Goal: Task Accomplishment & Management: Use online tool/utility

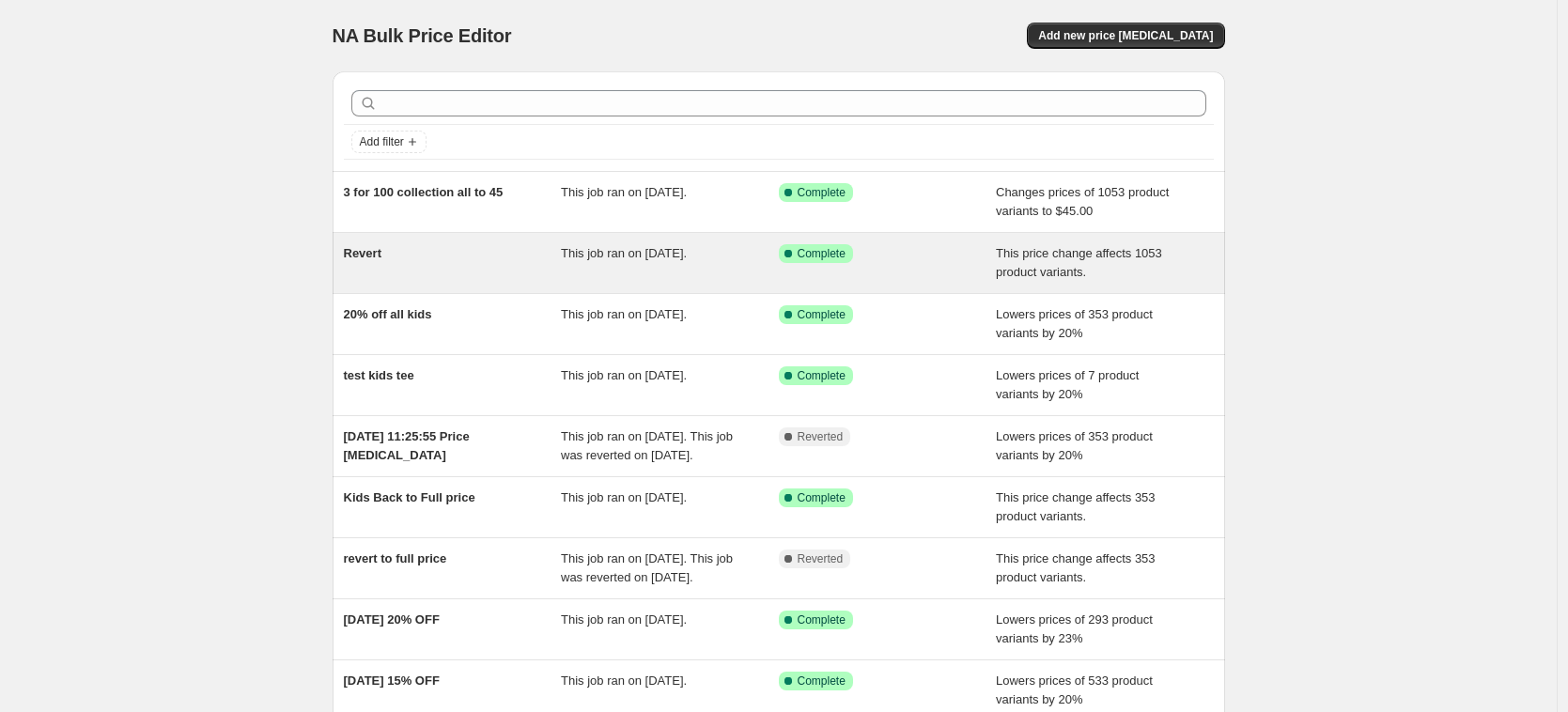
click at [400, 251] on div "Revert" at bounding box center [453, 263] width 218 height 38
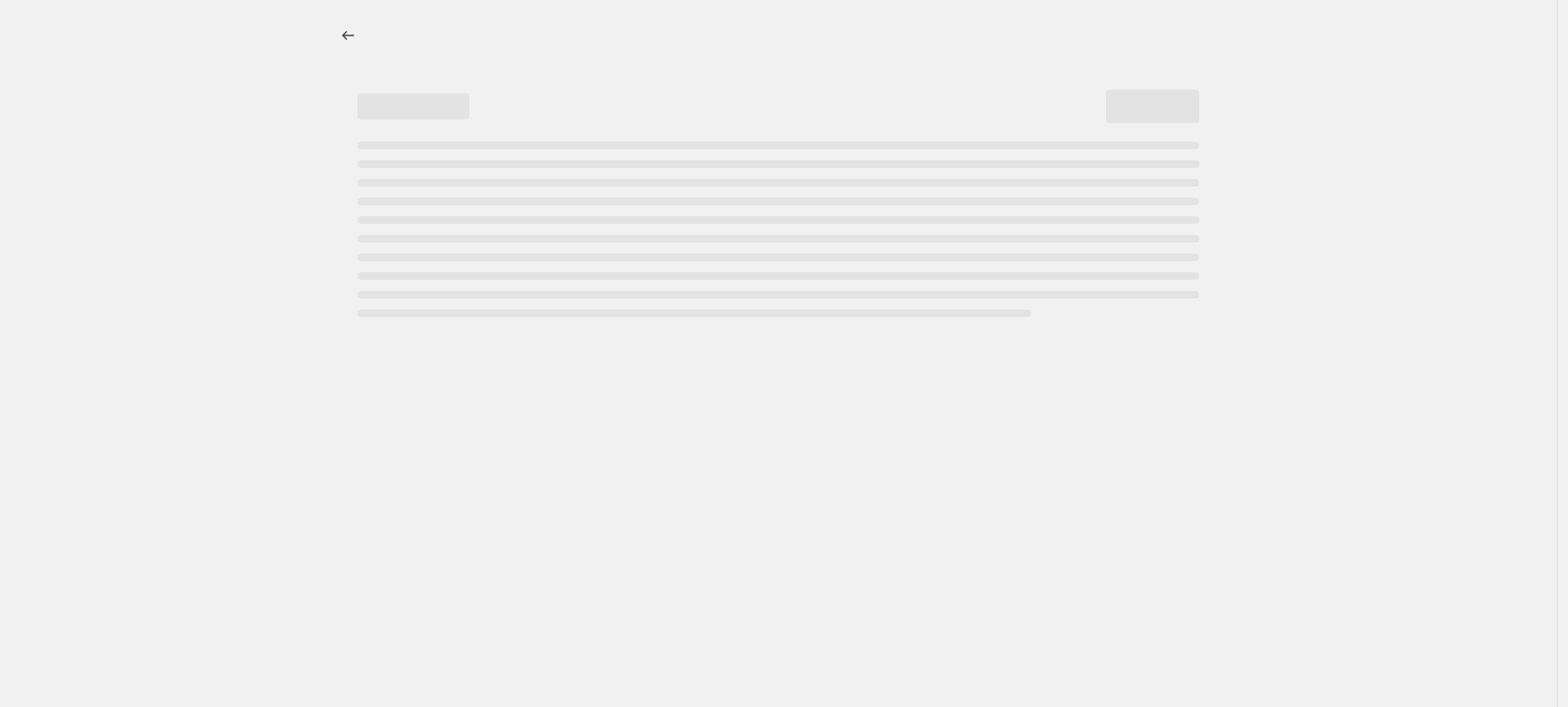
select select "ecap"
select select "collection"
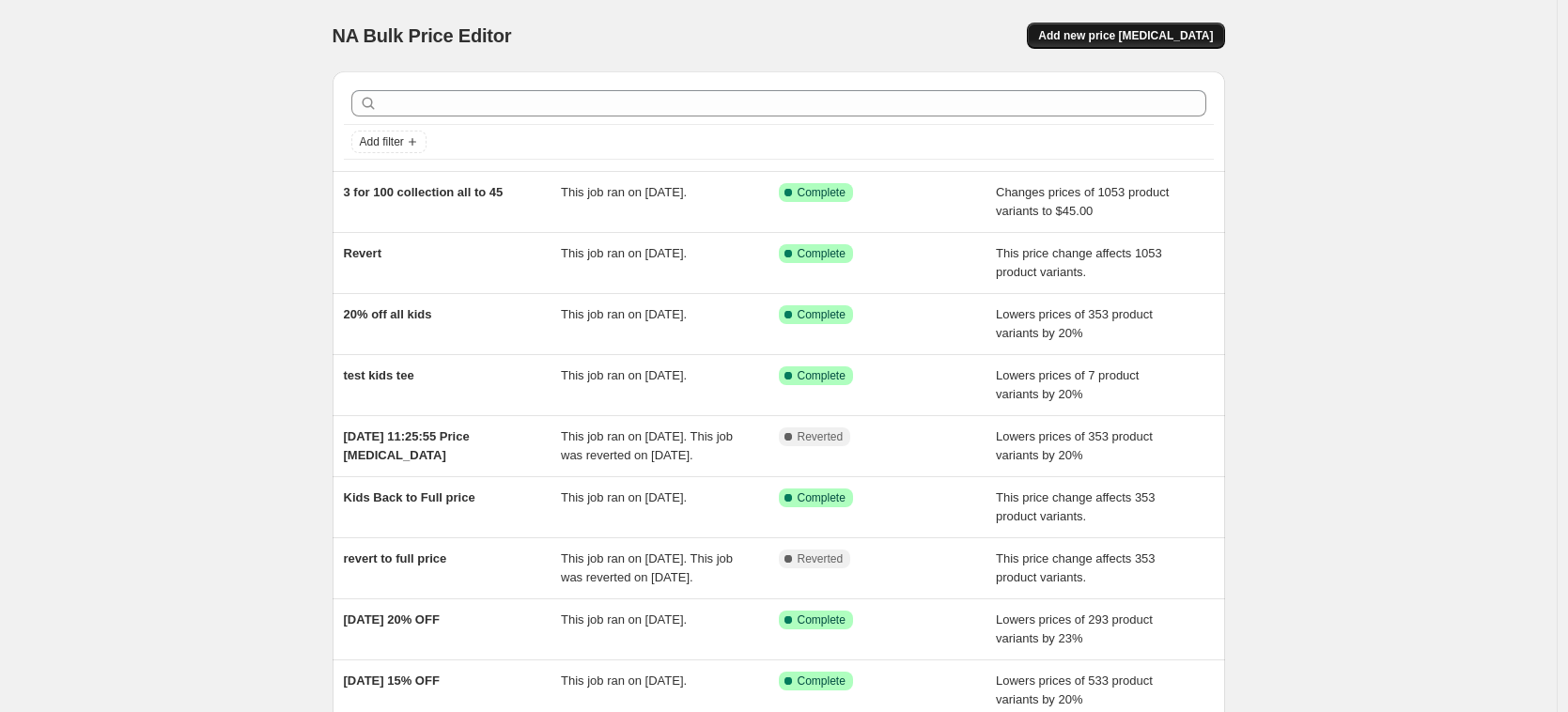
click at [1139, 30] on span "Add new price [MEDICAL_DATA]" at bounding box center [1125, 36] width 175 height 15
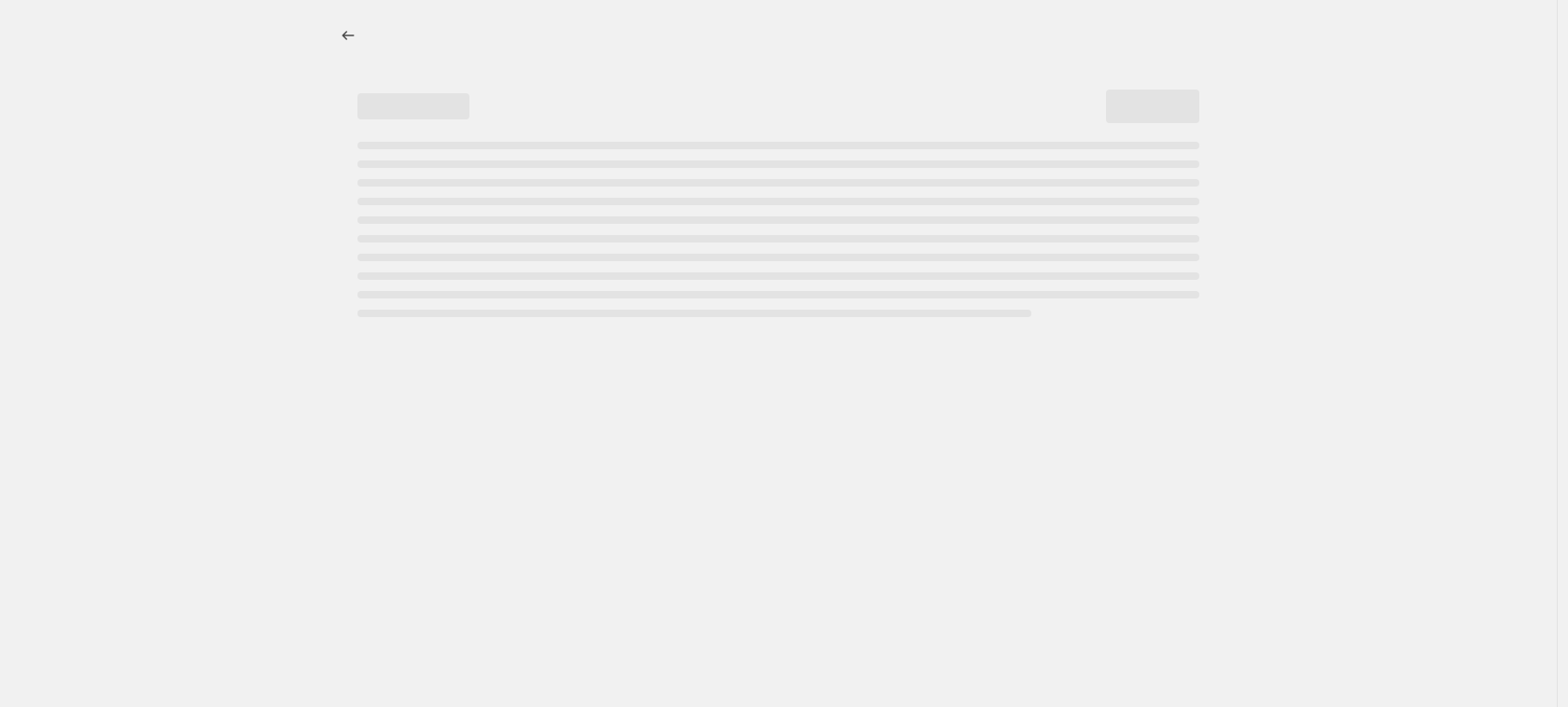
select select "percentage"
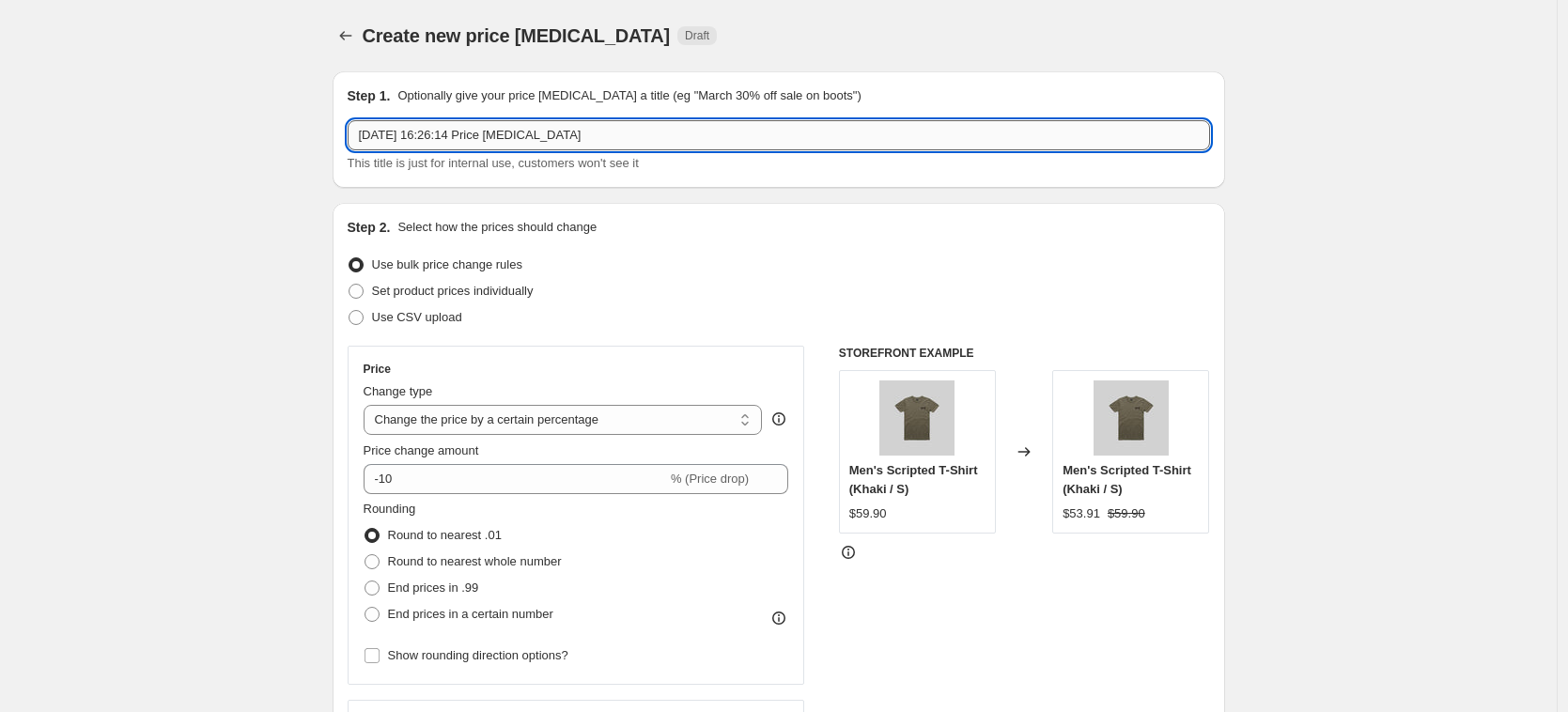
click at [532, 125] on input "[DATE] 16:26:14 Price [MEDICAL_DATA]" at bounding box center [778, 135] width 862 height 30
click at [535, 125] on input "[DATE] 16:26:14 Price [MEDICAL_DATA]" at bounding box center [778, 135] width 862 height 30
type input "Revert 5 days @ 50 collection to full price"
